Goal: Task Accomplishment & Management: Use online tool/utility

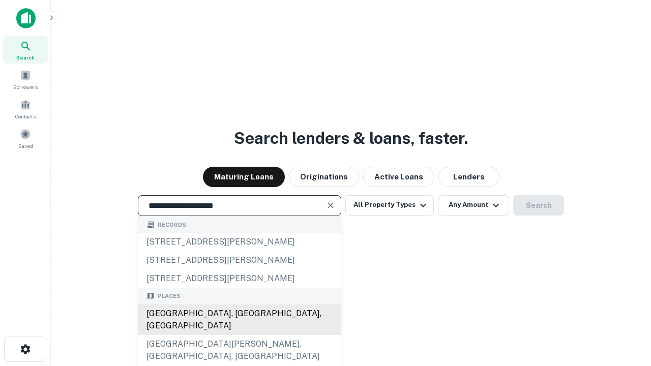
click at [239, 335] on div "[GEOGRAPHIC_DATA], [GEOGRAPHIC_DATA], [GEOGRAPHIC_DATA]" at bounding box center [239, 320] width 203 height 31
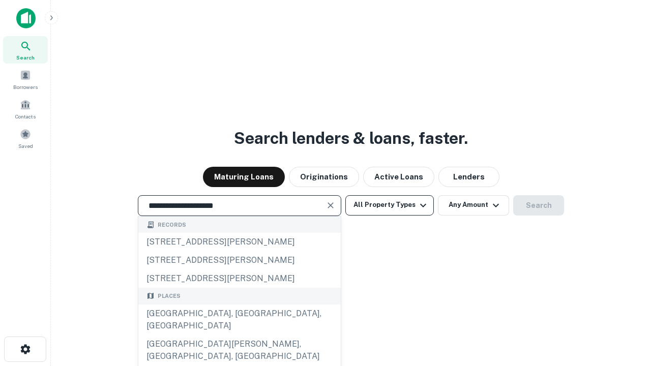
click at [390, 205] on button "All Property Types" at bounding box center [390, 205] width 89 height 20
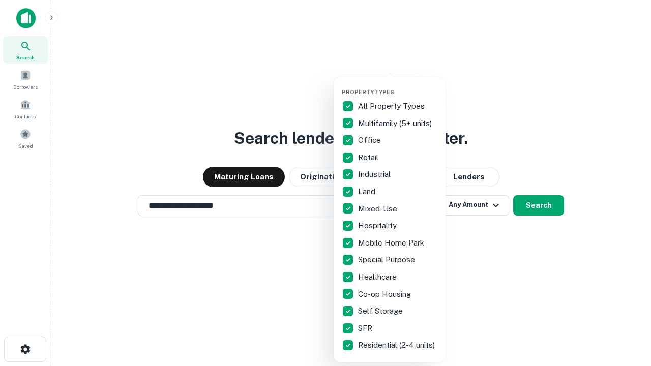
type input "**********"
click at [398, 85] on button "button" at bounding box center [398, 85] width 112 height 1
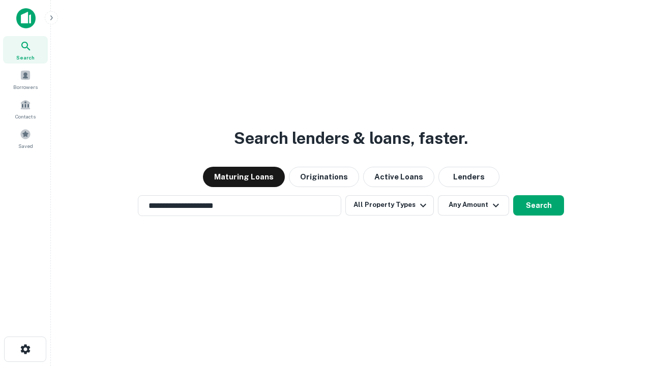
scroll to position [16, 0]
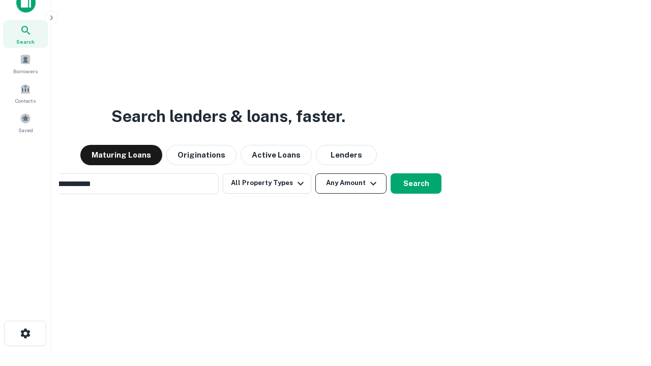
click at [315, 174] on button "Any Amount" at bounding box center [350, 184] width 71 height 20
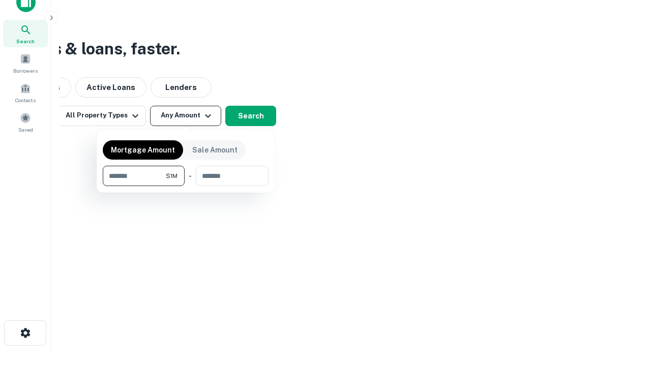
type input "*******"
click at [186, 186] on button "button" at bounding box center [186, 186] width 166 height 1
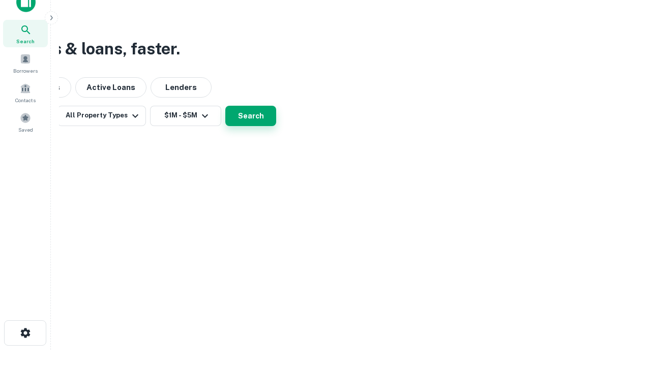
click at [276, 126] on button "Search" at bounding box center [250, 116] width 51 height 20
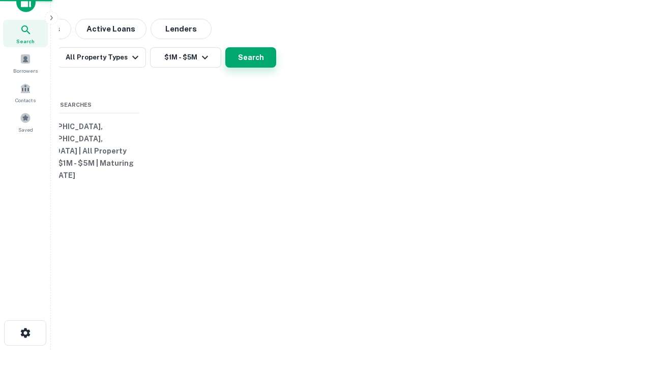
scroll to position [16, 0]
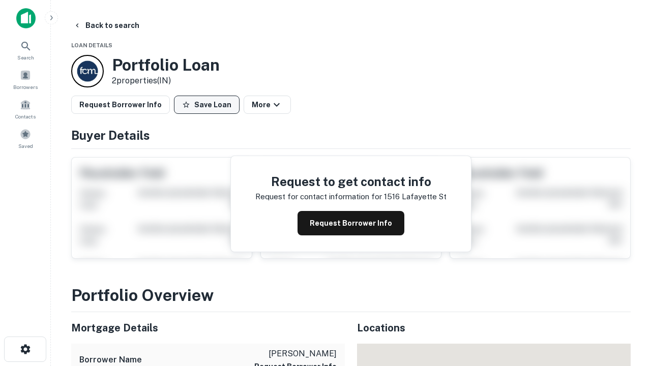
click at [207, 105] on button "Save Loan" at bounding box center [207, 105] width 66 height 18
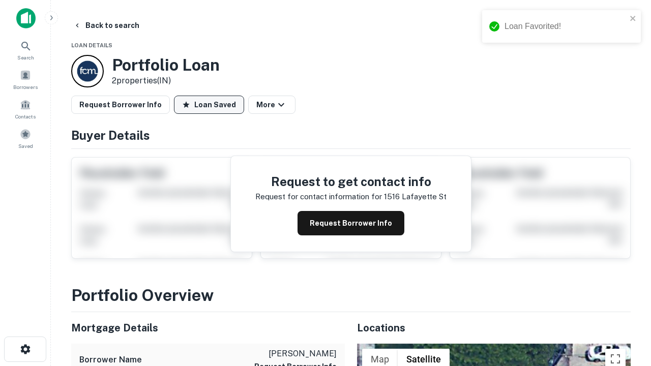
click at [209, 105] on button "Loan Saved" at bounding box center [209, 105] width 70 height 18
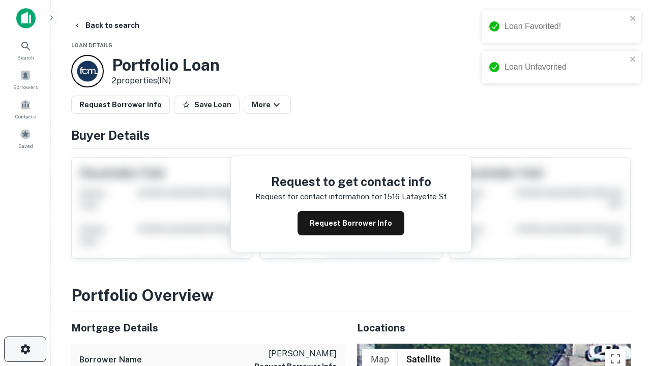
click at [25, 350] on icon "button" at bounding box center [25, 349] width 12 height 12
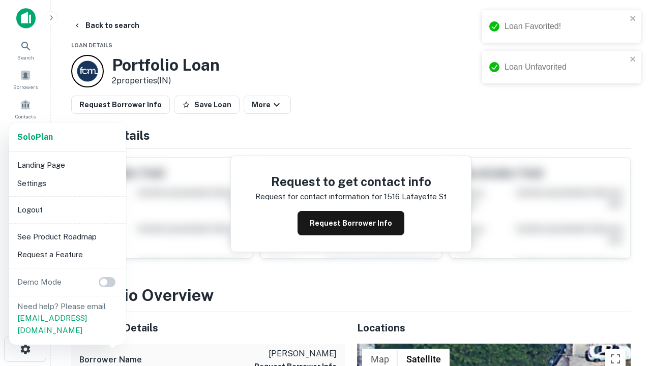
click at [67, 210] on li "Logout" at bounding box center [67, 210] width 109 height 18
